Goal: Task Accomplishment & Management: Use online tool/utility

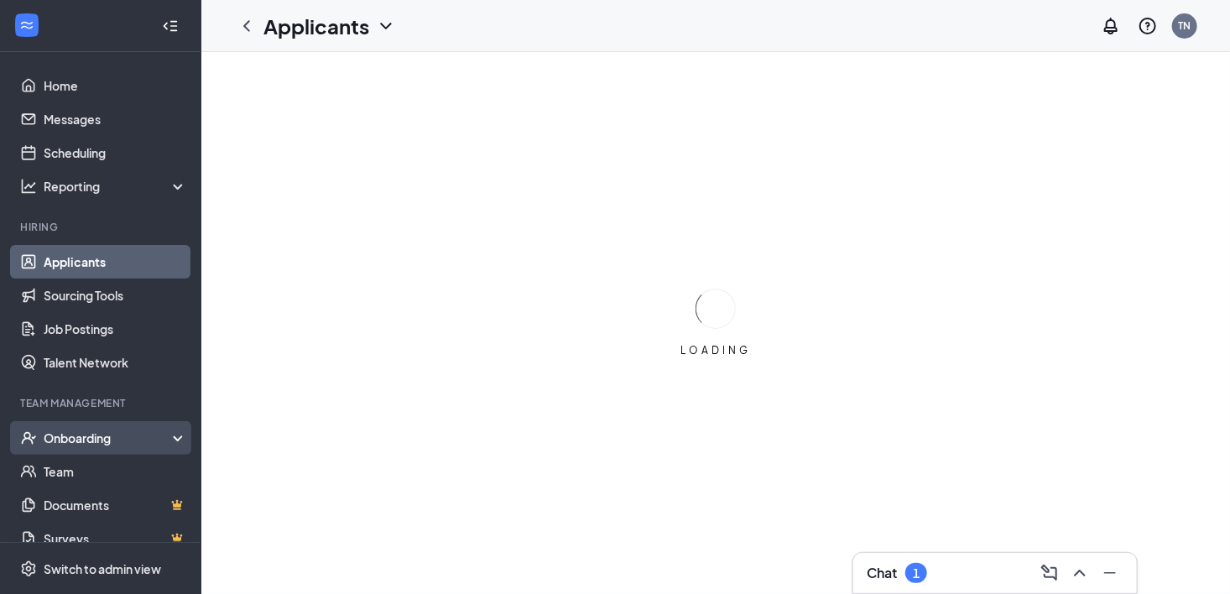
click at [93, 433] on div "Onboarding" at bounding box center [108, 437] width 129 height 17
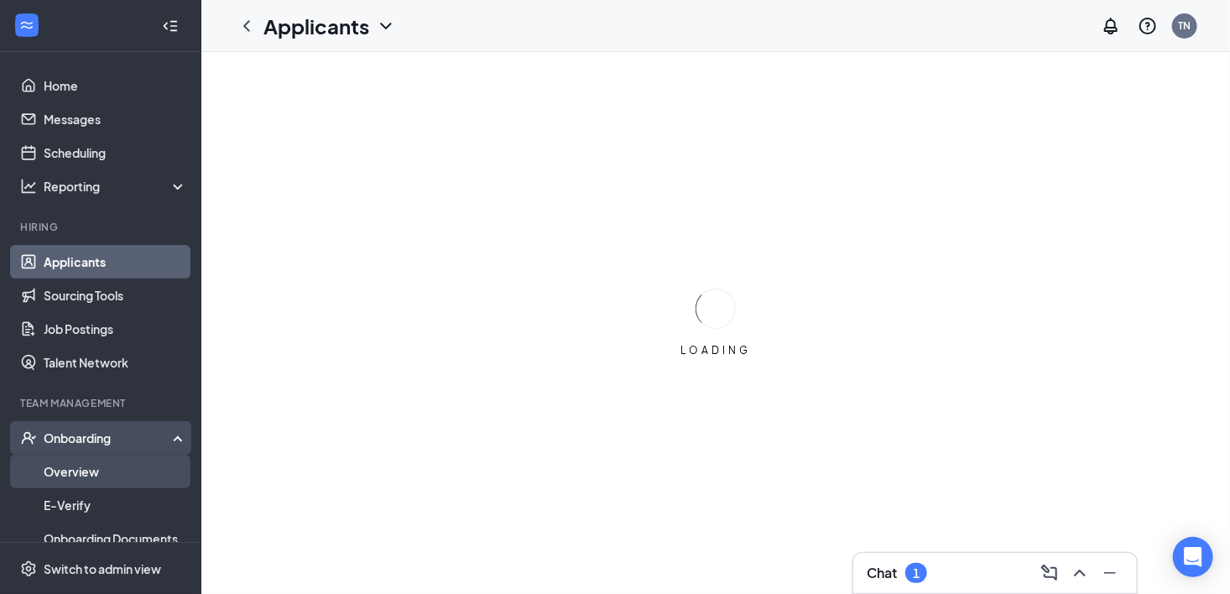
click at [76, 468] on link "Overview" at bounding box center [115, 472] width 143 height 34
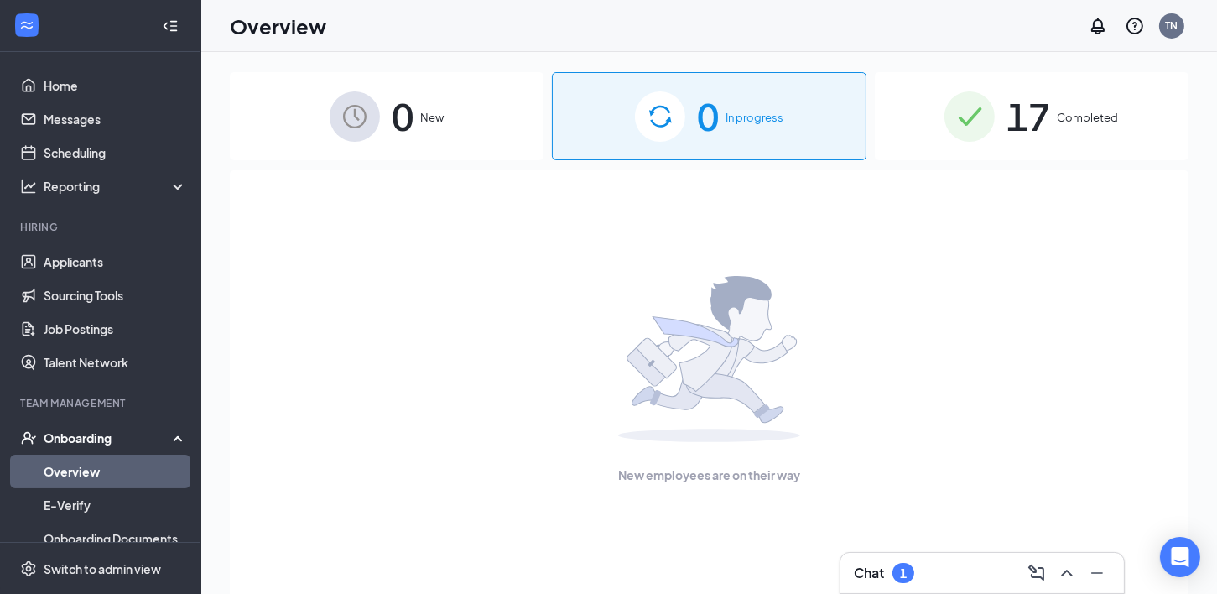
click at [1071, 122] on span "Completed" at bounding box center [1087, 117] width 61 height 17
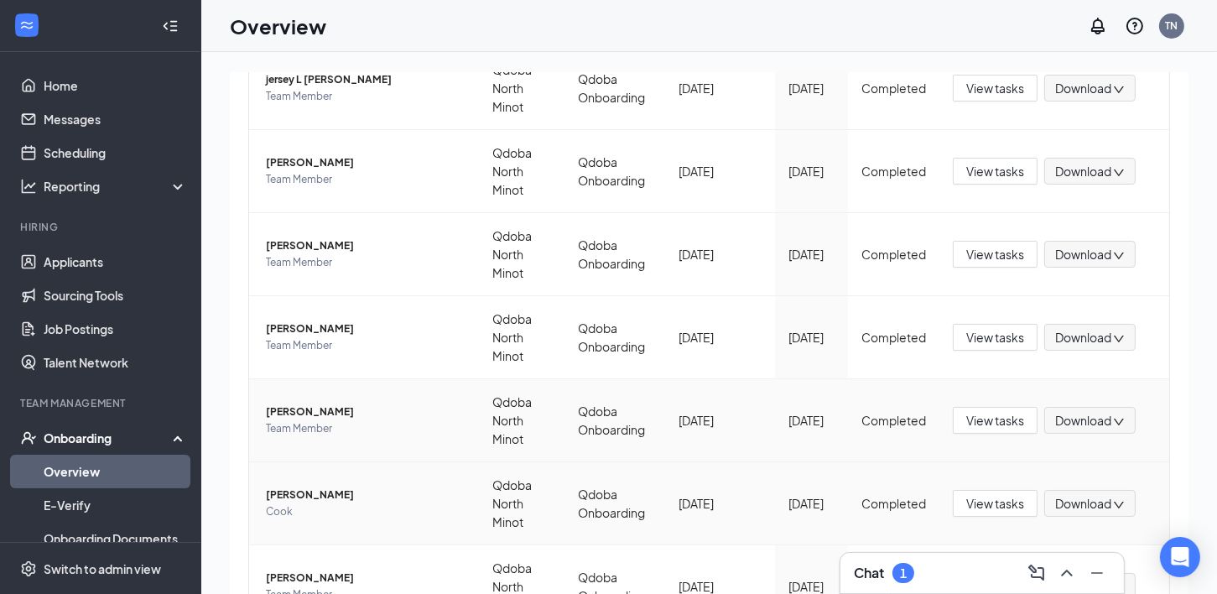
scroll to position [592, 0]
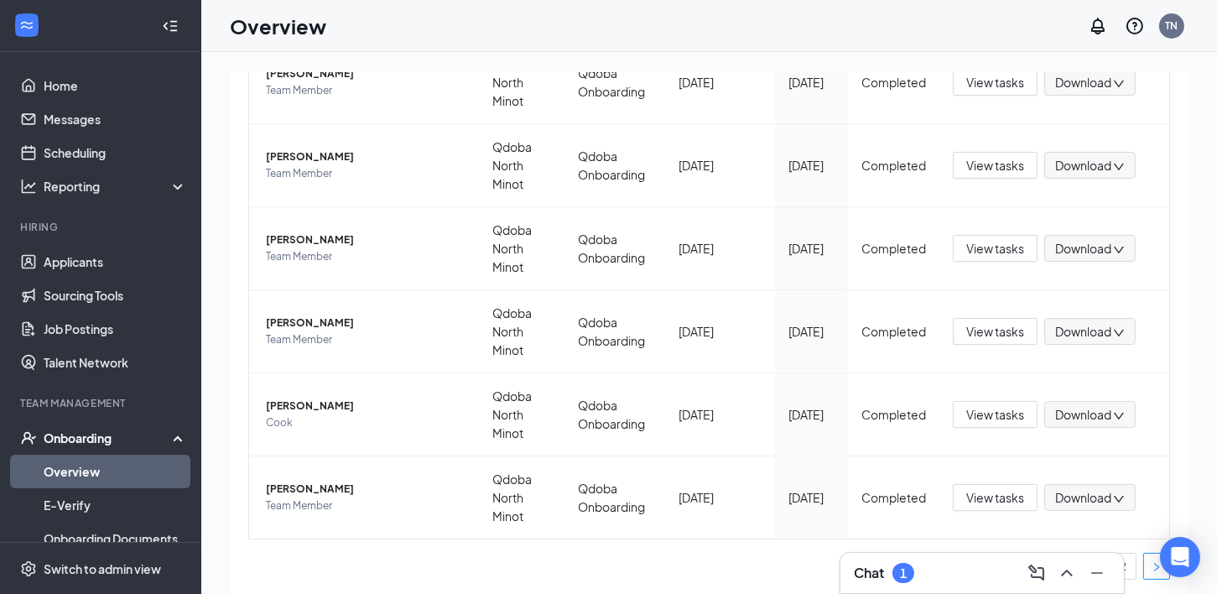
click at [1145, 568] on button "button" at bounding box center [1156, 566] width 27 height 27
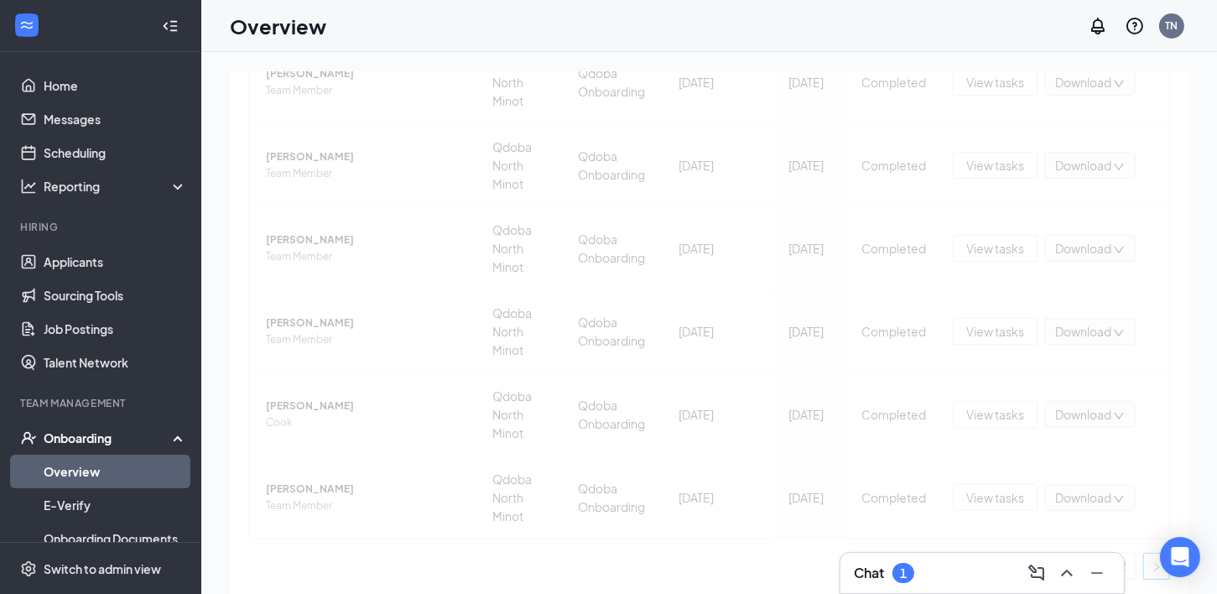
scroll to position [344, 0]
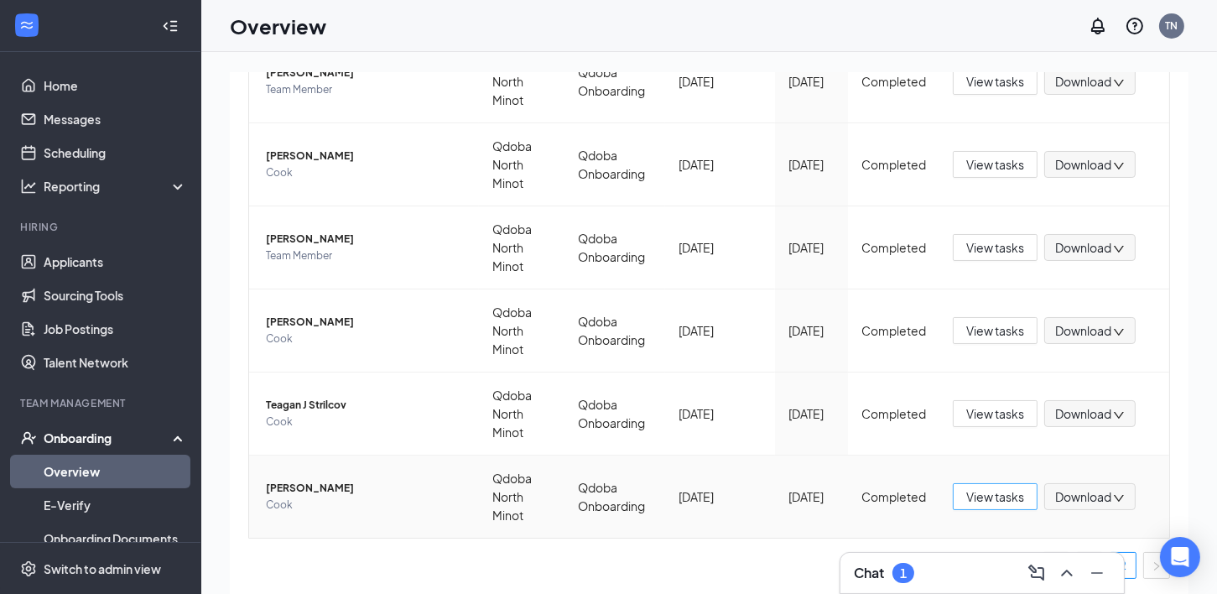
click at [977, 497] on span "View tasks" at bounding box center [995, 496] width 58 height 18
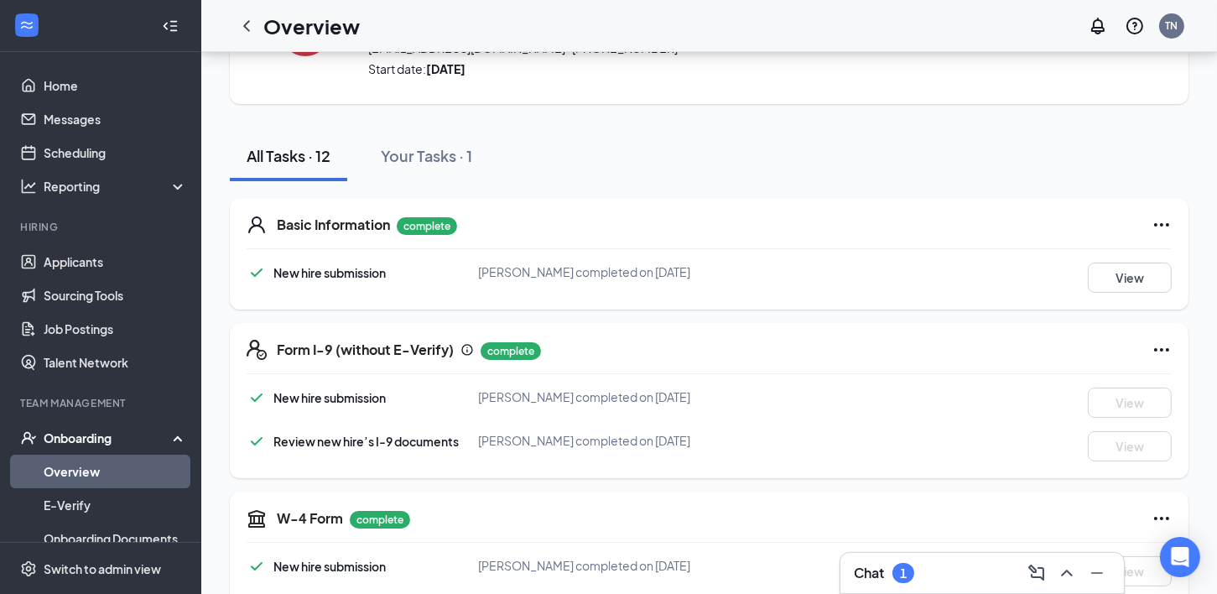
scroll to position [168, 0]
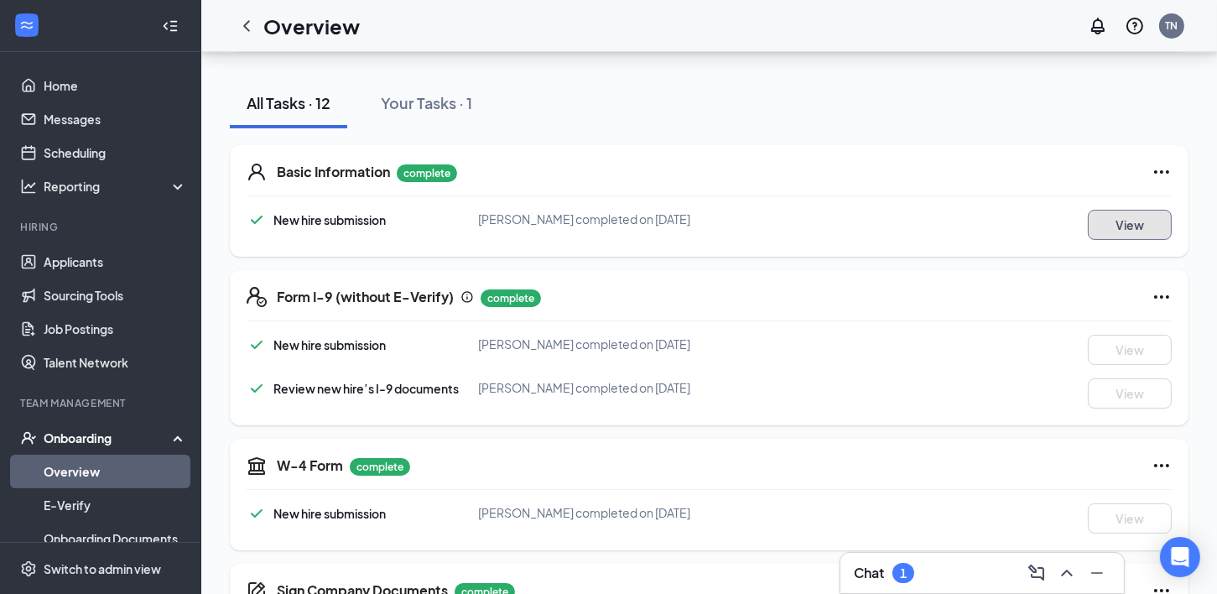
click at [1133, 228] on button "View" at bounding box center [1130, 225] width 84 height 30
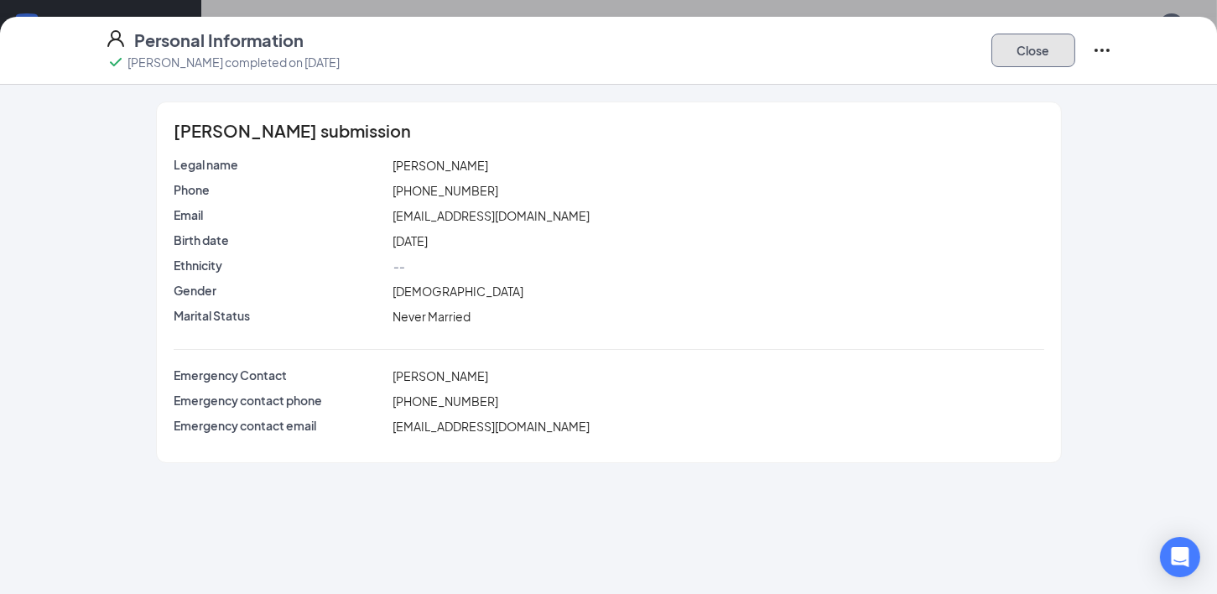
click at [1037, 57] on button "Close" at bounding box center [1033, 51] width 84 height 34
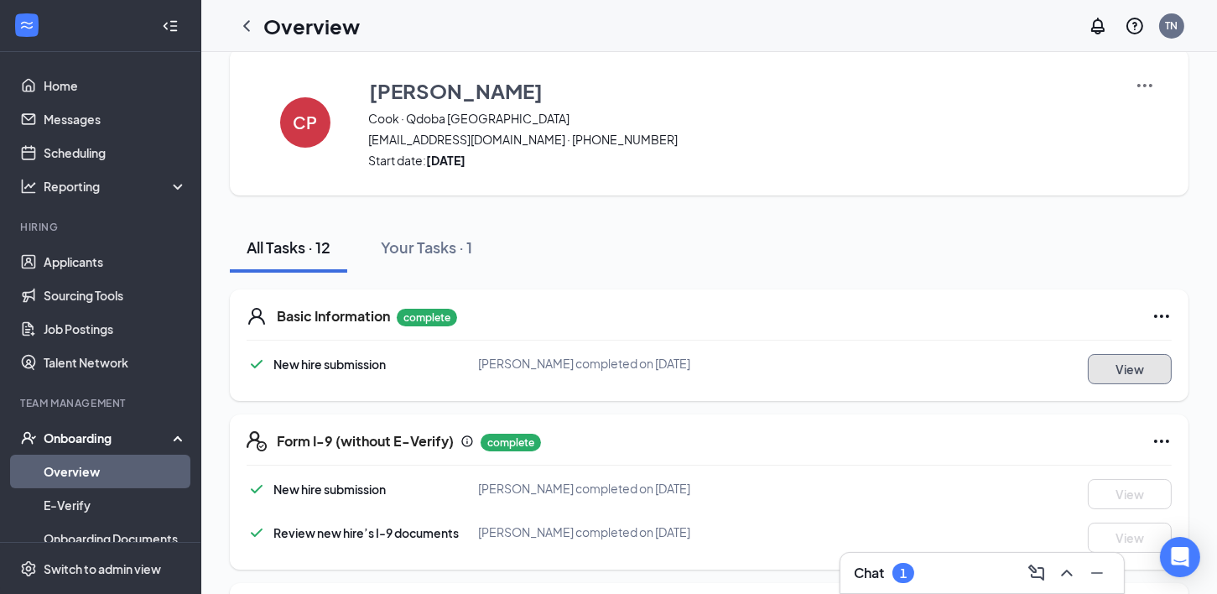
scroll to position [0, 0]
